Goal: Find specific page/section: Find specific page/section

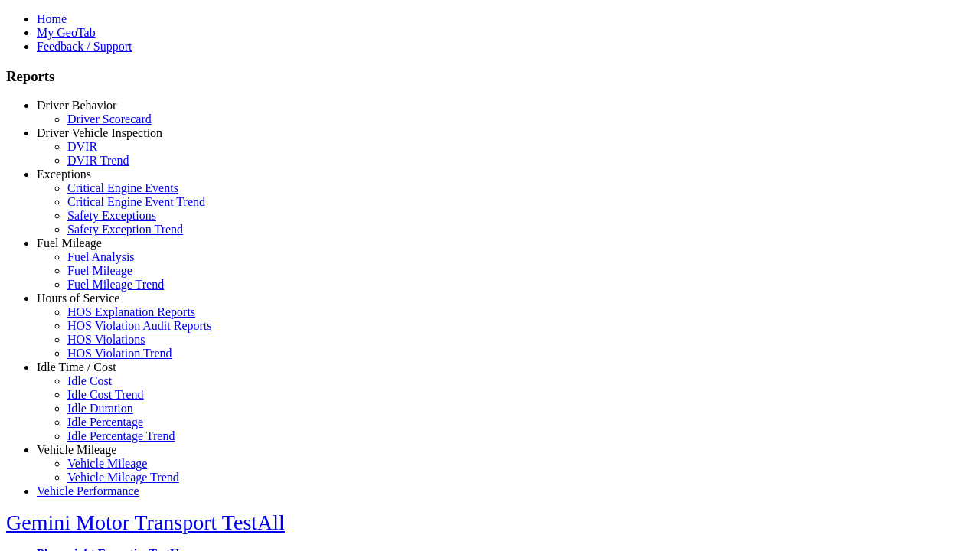
click at [88, 250] on link "Fuel Mileage" at bounding box center [69, 243] width 65 height 13
click at [100, 291] on link "Fuel Mileage Trend" at bounding box center [115, 284] width 96 height 13
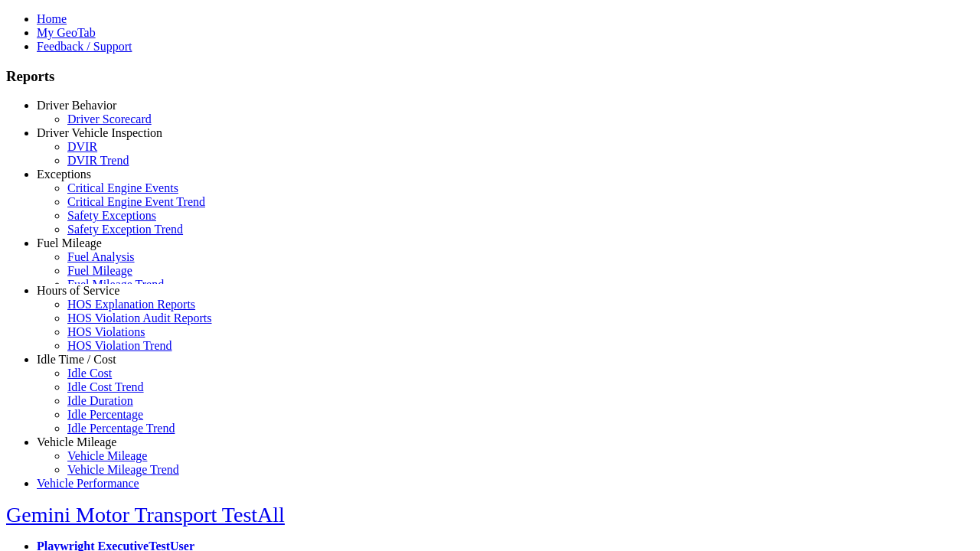
scroll to position [13, 0]
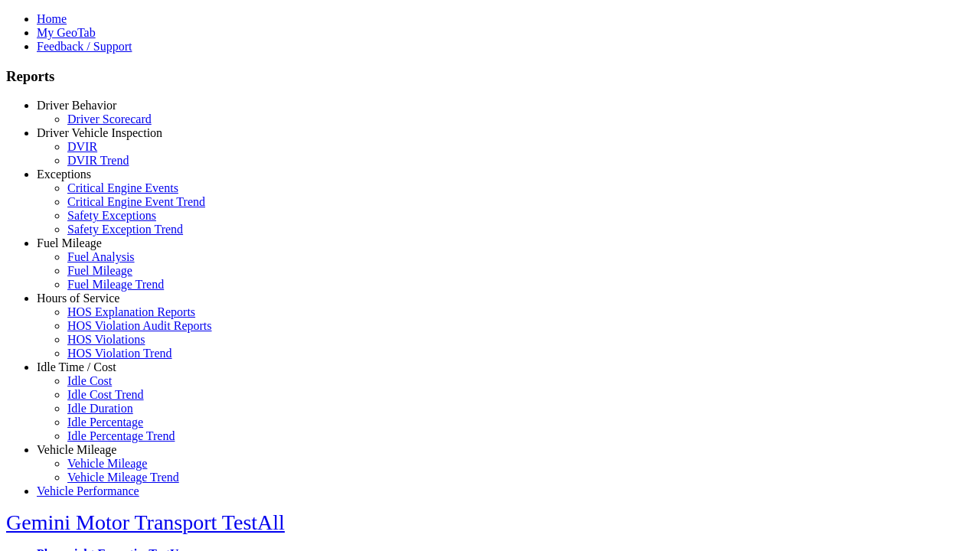
type input "*********"
